Goal: Communication & Community: Answer question/provide support

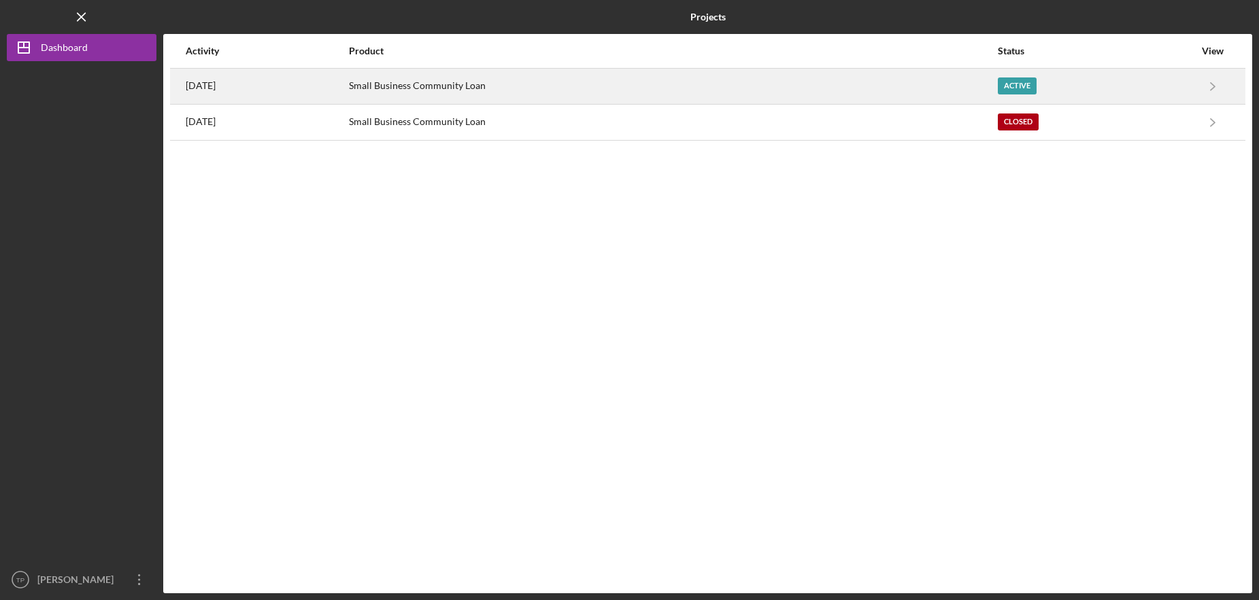
click at [460, 84] on div "Small Business Community Loan" at bounding box center [672, 86] width 647 height 34
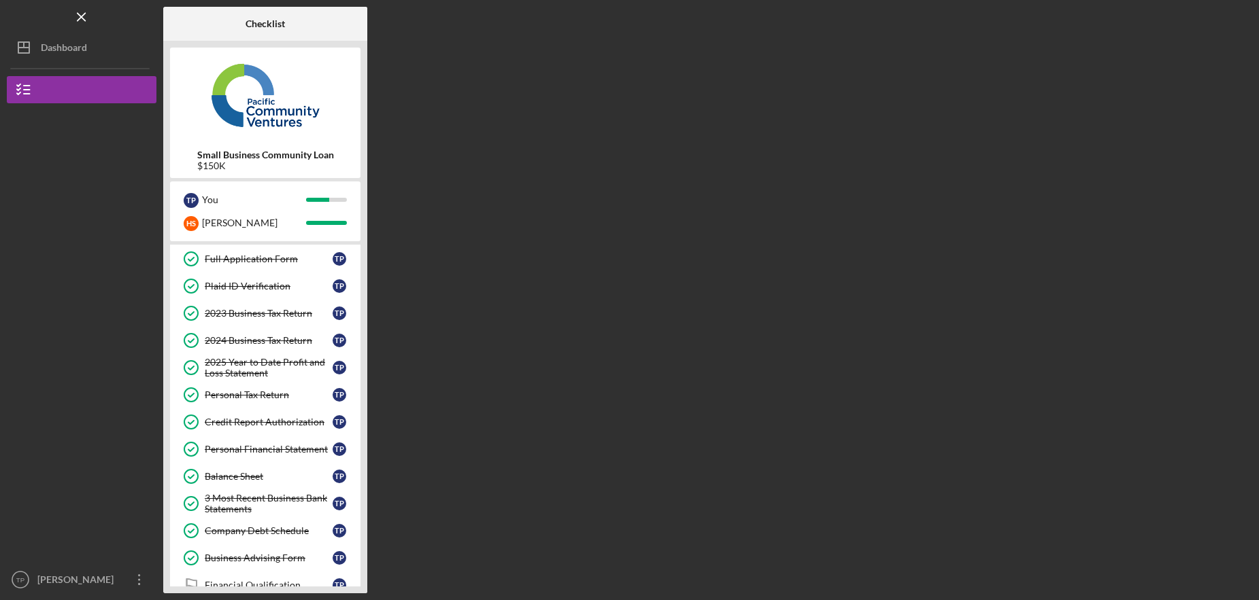
scroll to position [55, 0]
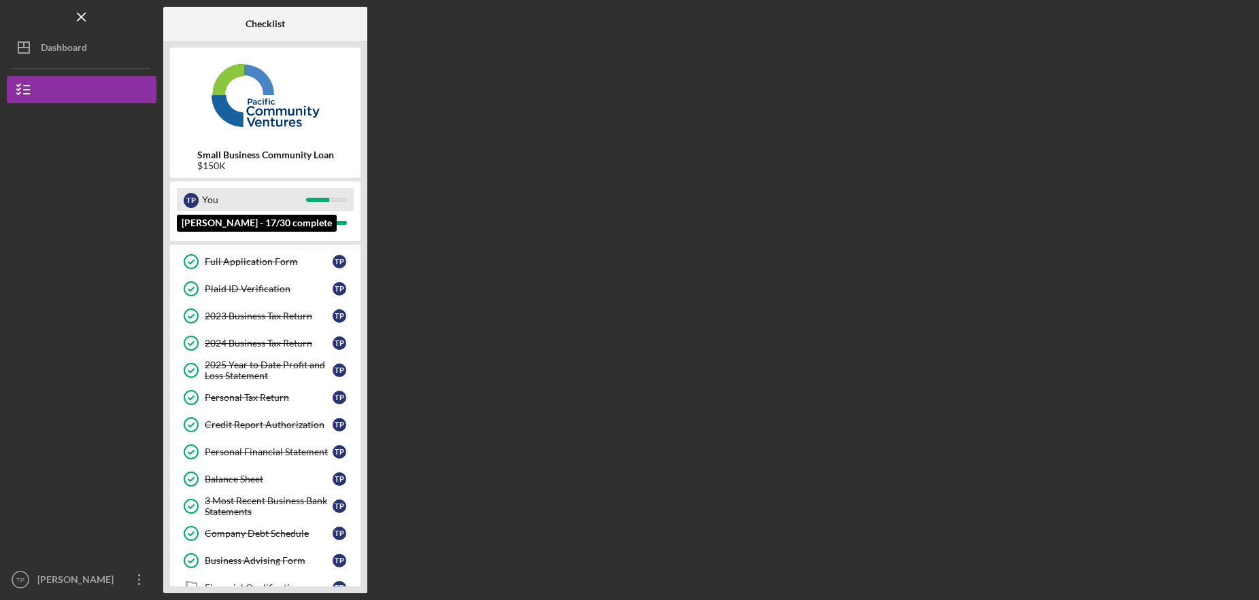
click at [277, 198] on div "You" at bounding box center [254, 199] width 104 height 23
click at [243, 198] on div "You" at bounding box center [254, 199] width 104 height 23
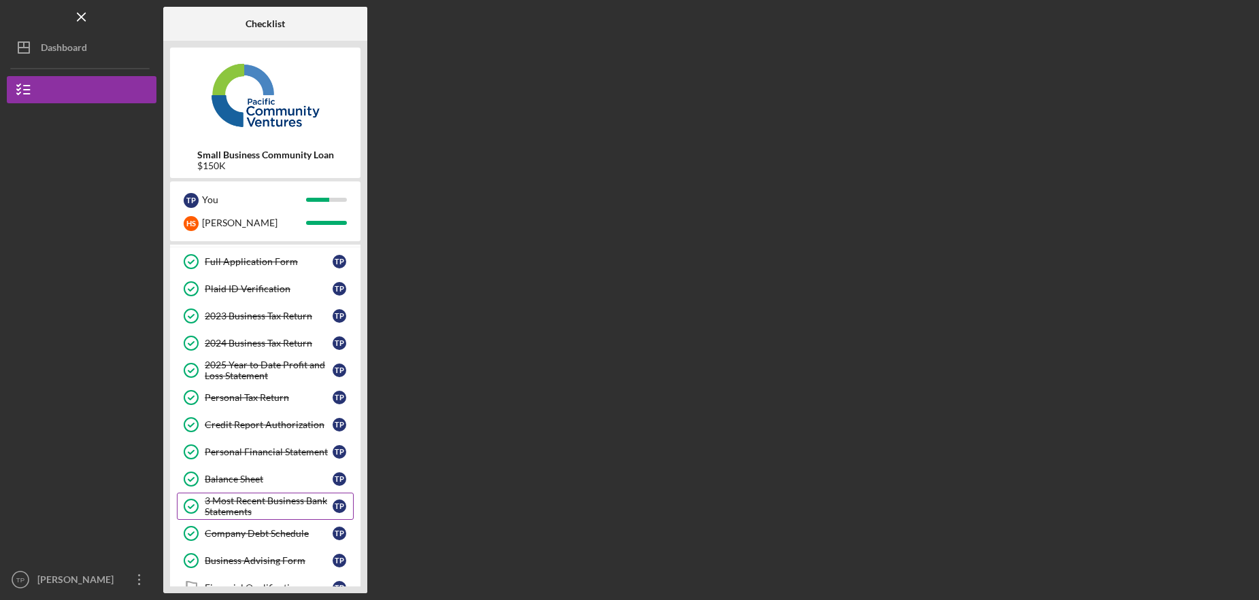
scroll to position [145, 0]
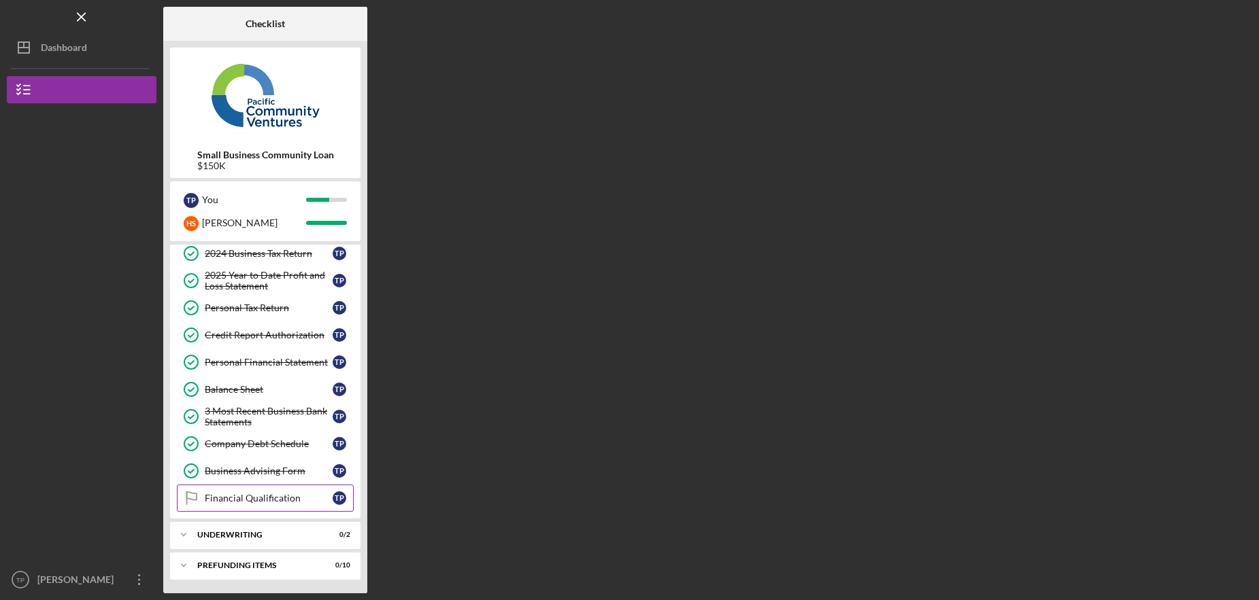
click at [268, 496] on div "Financial Qualification" at bounding box center [269, 498] width 128 height 11
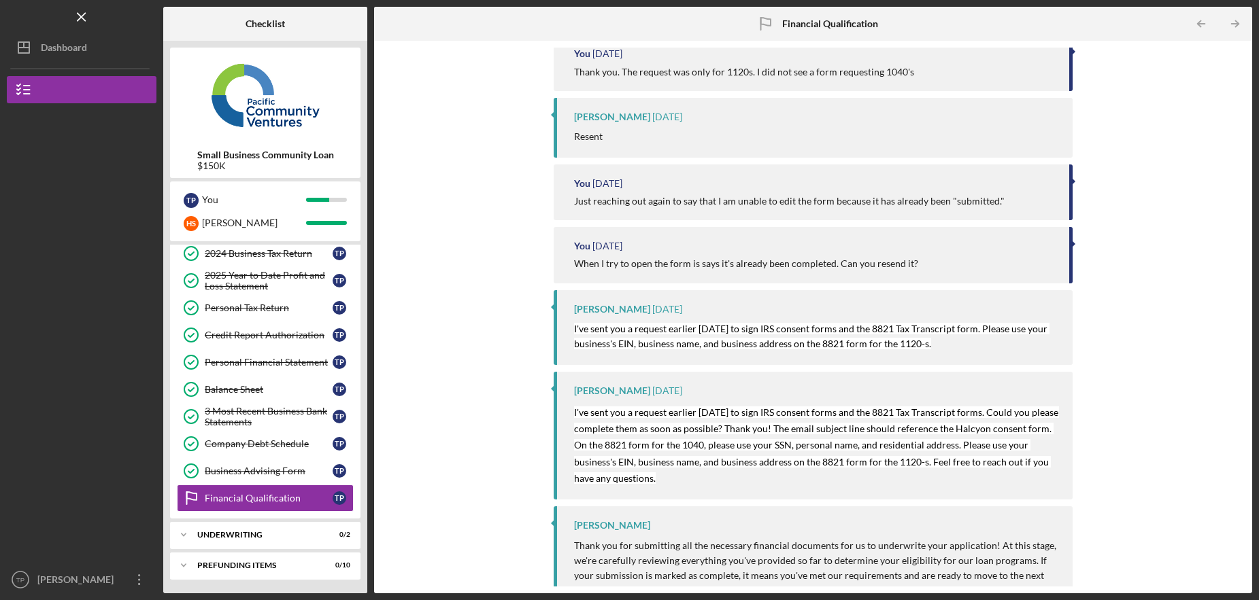
scroll to position [262, 0]
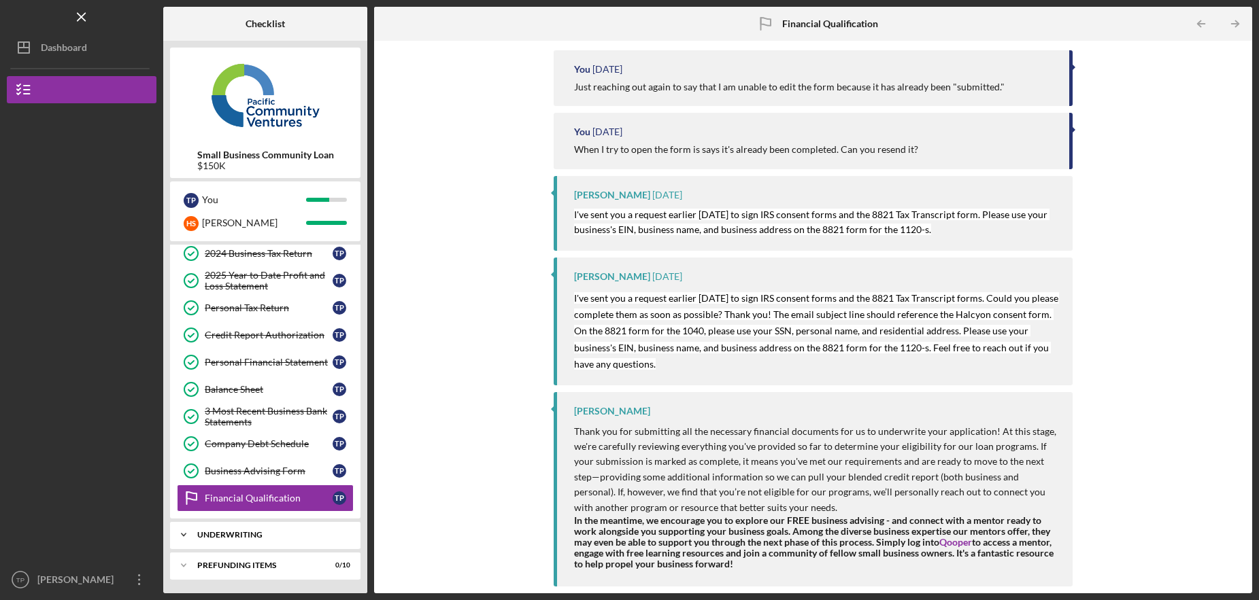
click at [228, 536] on div "Underwriting" at bounding box center [270, 535] width 146 height 8
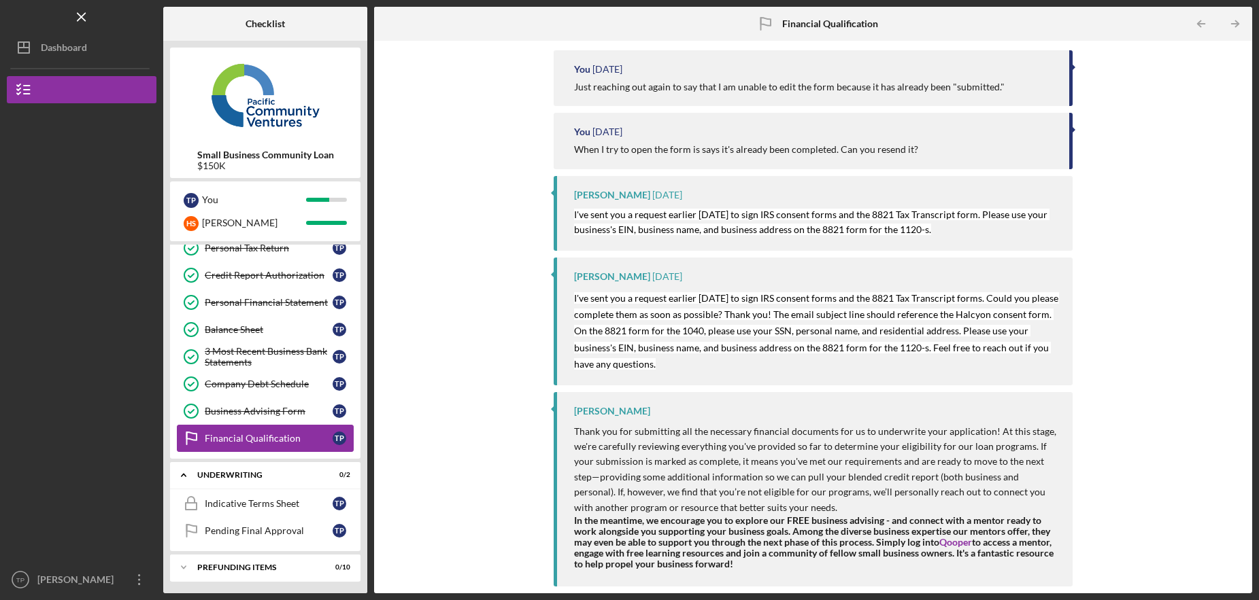
scroll to position [207, 0]
click at [250, 498] on div "Indicative Terms Sheet" at bounding box center [269, 501] width 128 height 11
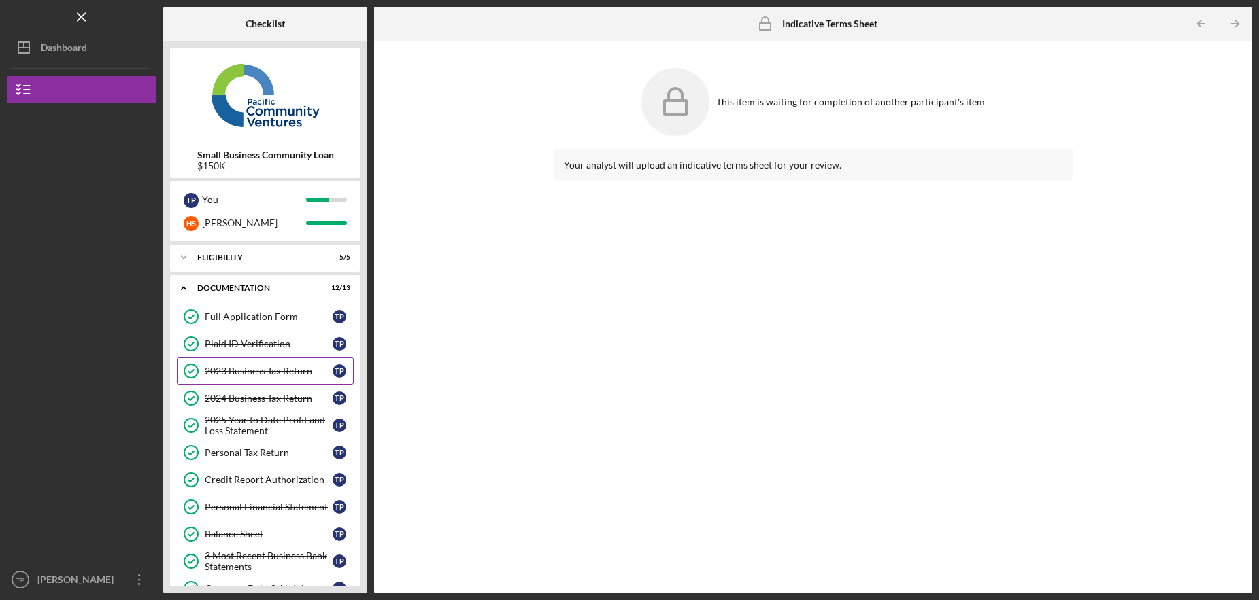
scroll to position [207, 0]
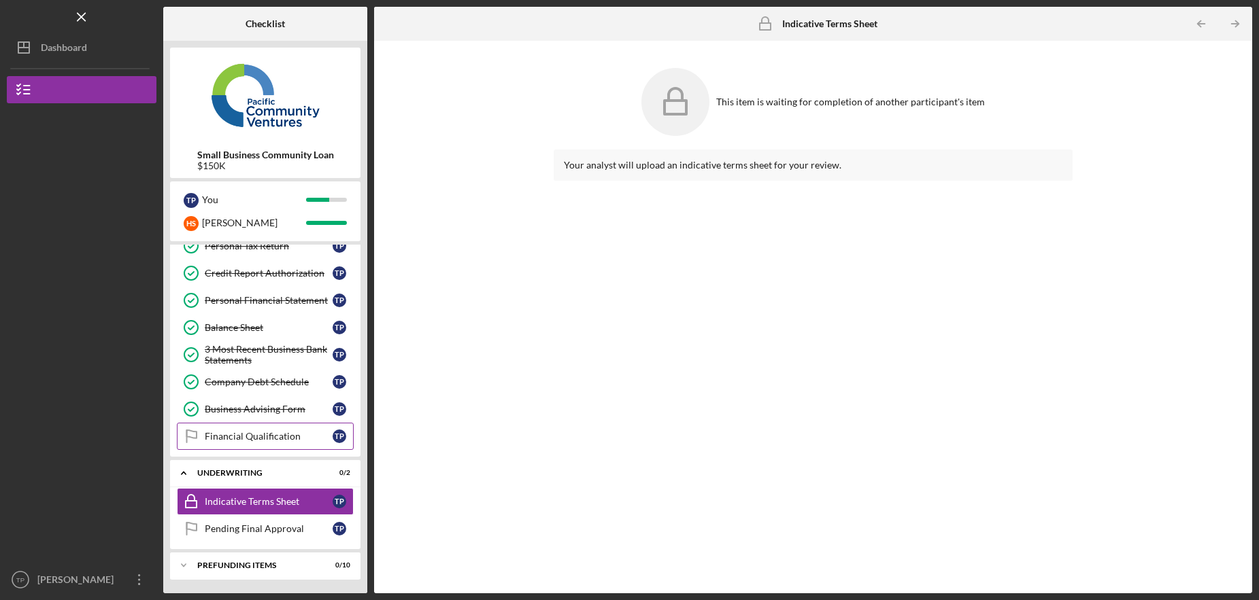
click at [259, 439] on div "Financial Qualification" at bounding box center [269, 436] width 128 height 11
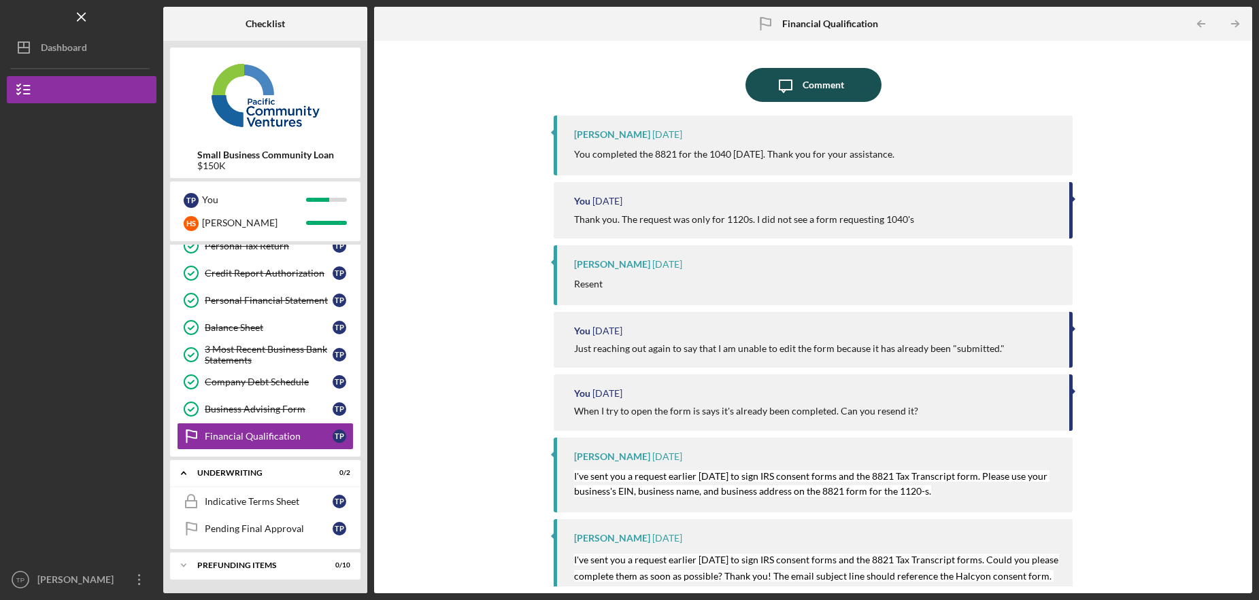
click at [806, 86] on div "Comment" at bounding box center [822, 85] width 41 height 34
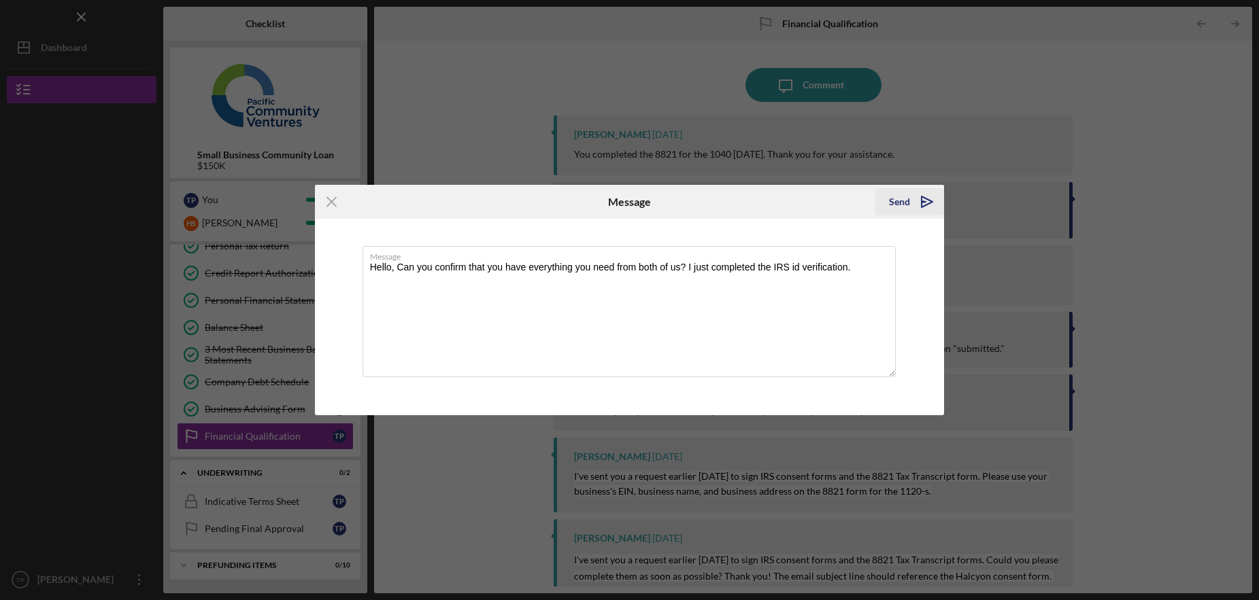
type textarea "Hello, Can you confirm that you have everything you need from both of us? I jus…"
click at [924, 201] on icon "Icon/icon-invite-send" at bounding box center [927, 202] width 34 height 34
